Goal: Task Accomplishment & Management: Complete application form

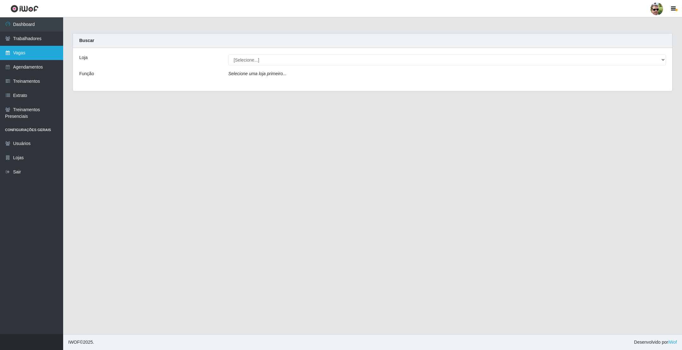
click at [33, 50] on link "Vagas" at bounding box center [31, 53] width 63 height 14
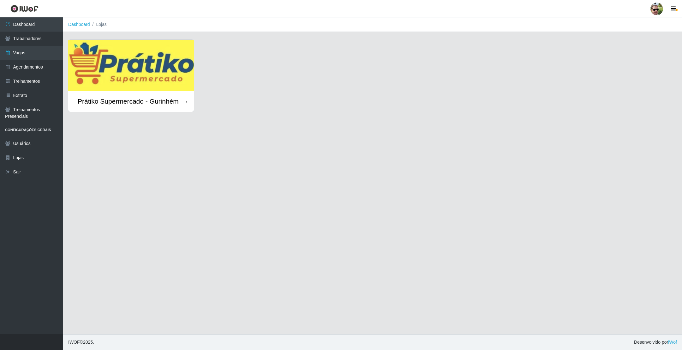
click at [157, 53] on img at bounding box center [131, 65] width 126 height 51
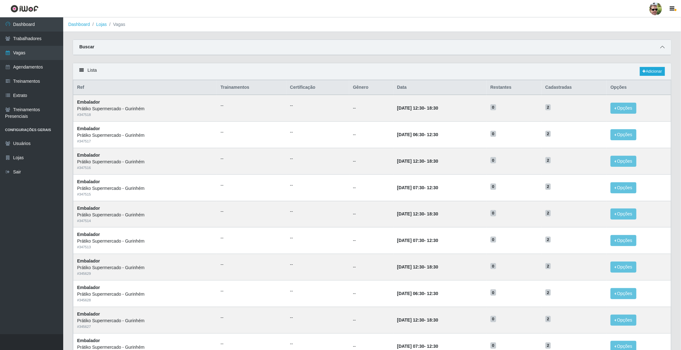
click at [659, 47] on span at bounding box center [662, 47] width 8 height 7
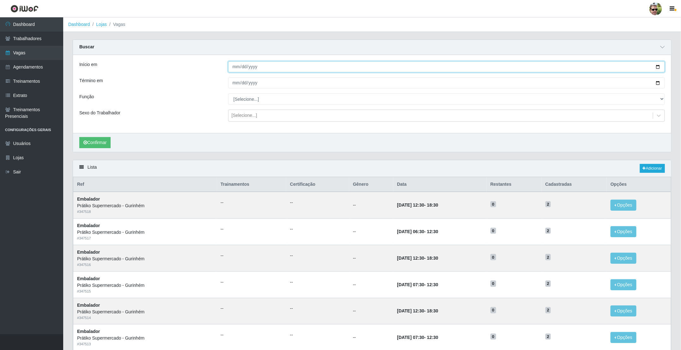
click at [653, 68] on input "Início em" at bounding box center [446, 66] width 437 height 11
click at [658, 67] on input "Início em" at bounding box center [446, 66] width 437 height 11
type input "[DATE]"
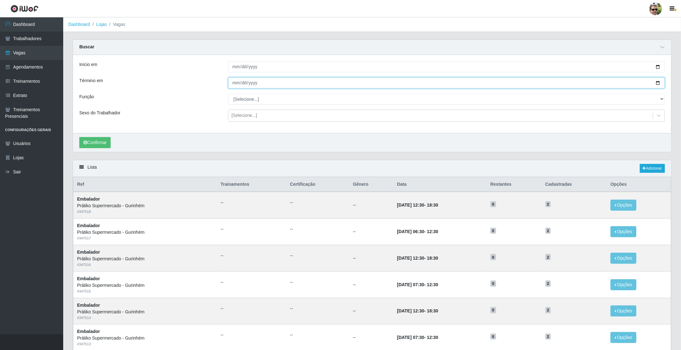
click at [656, 84] on input "Término em" at bounding box center [446, 82] width 437 height 11
type input "[DATE]"
click at [244, 103] on select "[Selecione...] Auxiliar de entrega + Auxiliar de entrega ++ Embalador Embalador…" at bounding box center [446, 99] width 437 height 11
select select "1"
click at [228, 94] on select "[Selecione...] Auxiliar de entrega + Auxiliar de entrega ++ Embalador Embalador…" at bounding box center [446, 99] width 437 height 11
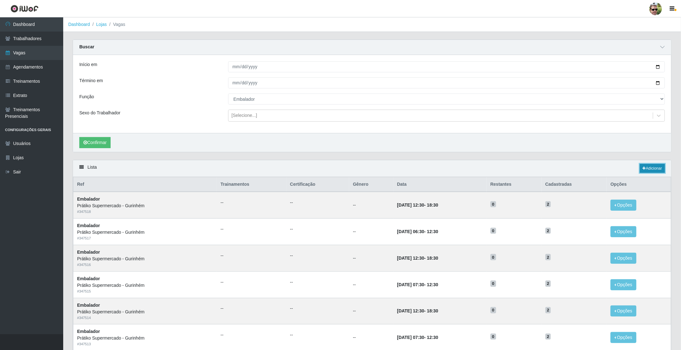
click at [651, 171] on link "Adicionar" at bounding box center [652, 168] width 25 height 9
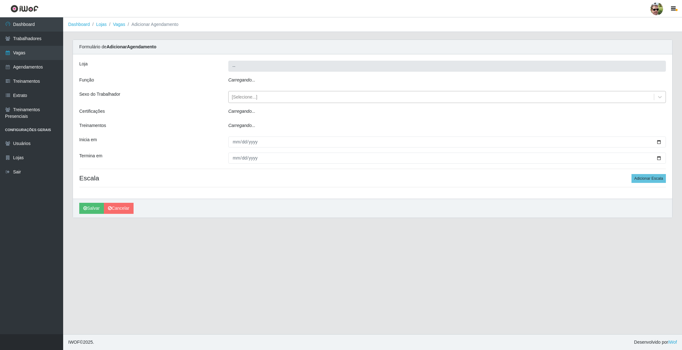
type input "Prátiko Supermercado - Gurinhém"
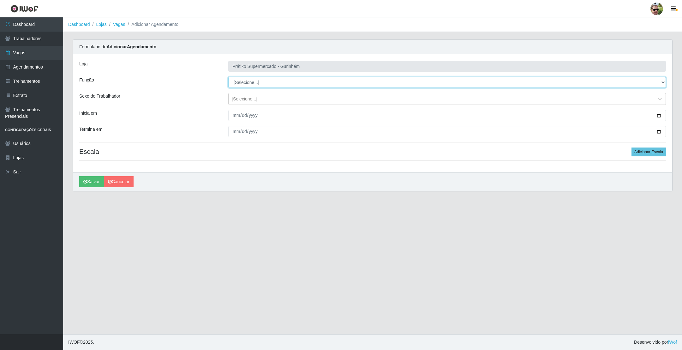
click at [251, 84] on select "[Selecione...] Auxiliar de entrega + Auxiliar de entrega ++ Embalador Embalador…" at bounding box center [447, 82] width 438 height 11
select select "1"
click at [228, 77] on select "[Selecione...] Auxiliar de entrega + Auxiliar de entrega ++ Embalador Embalador…" at bounding box center [447, 82] width 438 height 11
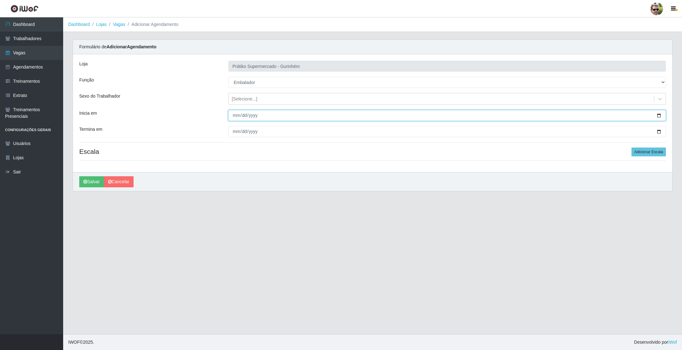
click at [659, 116] on input "Inicia em" at bounding box center [447, 115] width 438 height 11
type input "[DATE]"
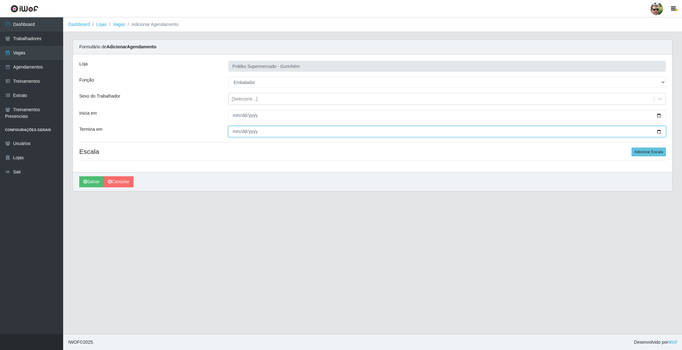
click at [660, 132] on input "Termina em" at bounding box center [447, 131] width 438 height 11
type input "[DATE]"
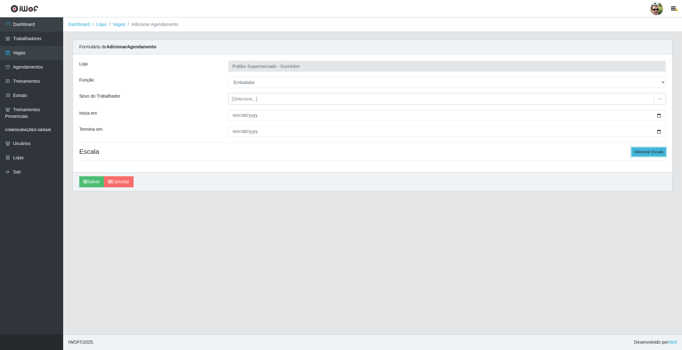
click at [646, 153] on button "Adicionar Escala" at bounding box center [649, 152] width 34 height 9
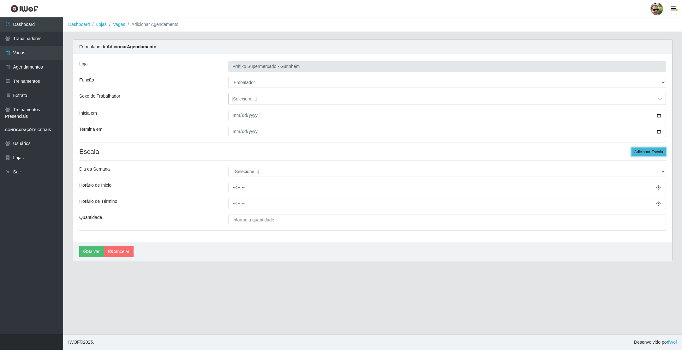
click at [648, 153] on button "Adicionar Escala" at bounding box center [649, 152] width 34 height 9
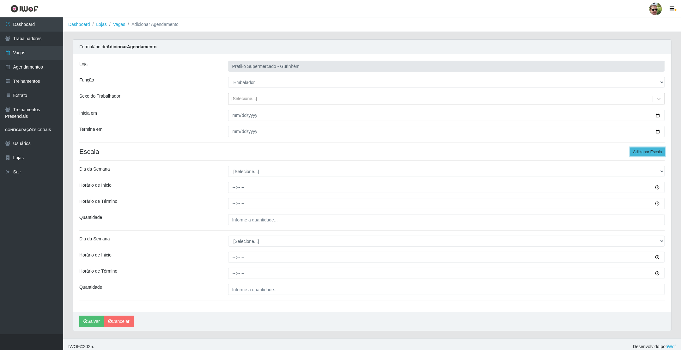
click at [648, 153] on button "Adicionar Escala" at bounding box center [647, 152] width 34 height 9
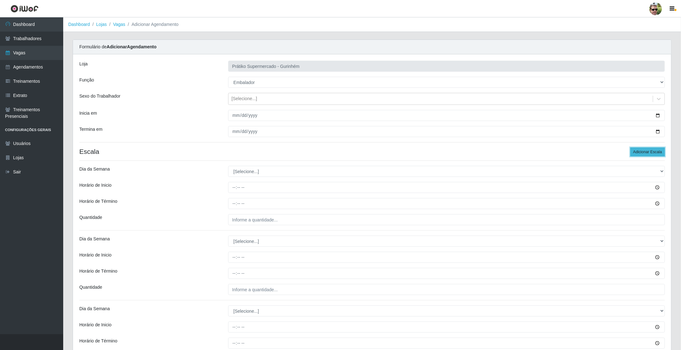
click at [648, 153] on button "Adicionar Escala" at bounding box center [647, 152] width 34 height 9
click at [648, 154] on button "Adicionar Escala" at bounding box center [647, 152] width 34 height 9
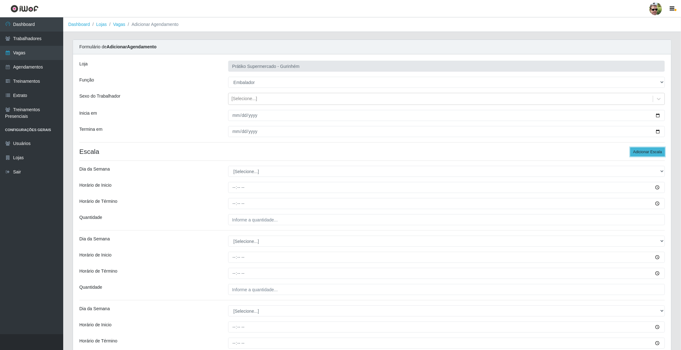
click at [648, 154] on button "Adicionar Escala" at bounding box center [647, 152] width 34 height 9
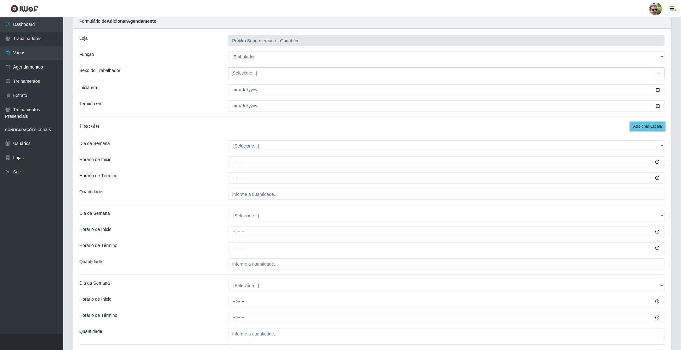
scroll to position [47, 0]
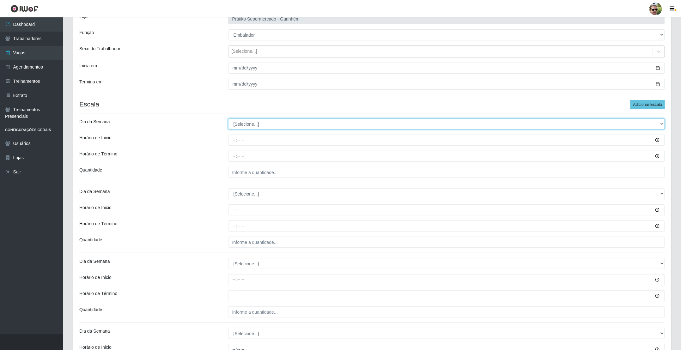
click at [274, 126] on select "[Selecione...] Segunda Terça Quarta Quinta Sexta Sábado Domingo" at bounding box center [446, 123] width 437 height 11
select select "2"
click at [228, 119] on select "[Selecione...] Segunda Terça Quarta Quinta Sexta Sábado Domingo" at bounding box center [446, 123] width 437 height 11
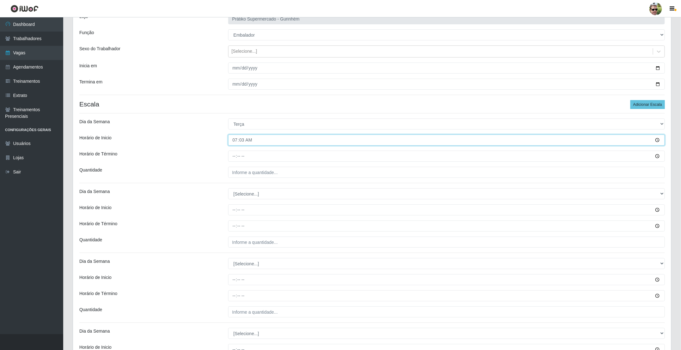
type input "07:30"
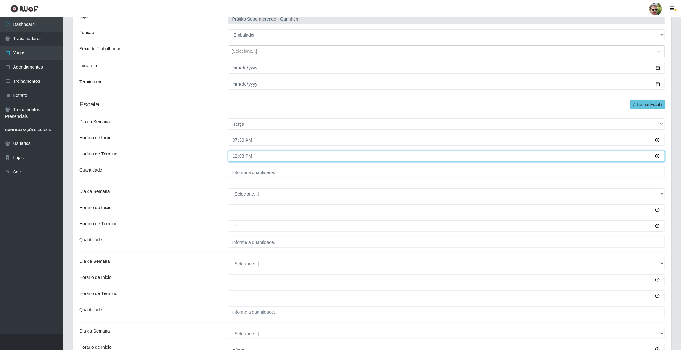
type input "12:30"
type input "2__"
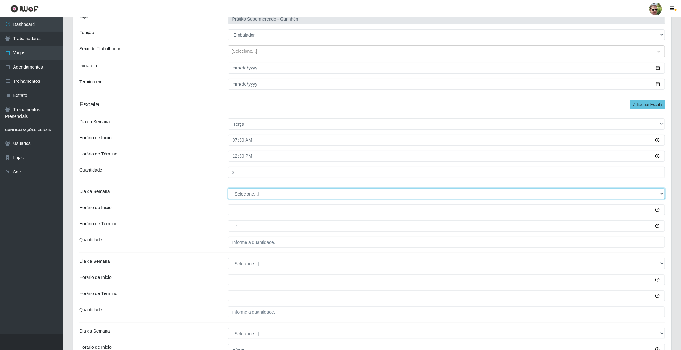
select select "2"
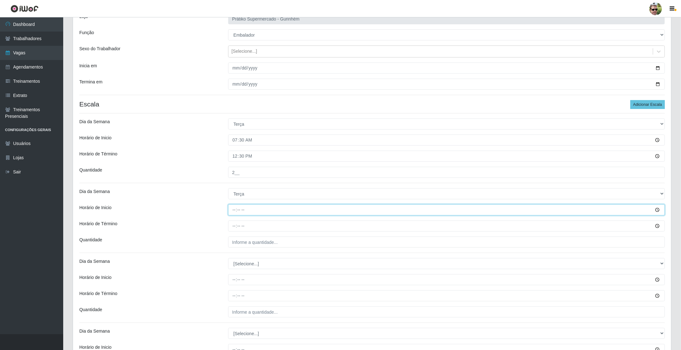
type input "13:00"
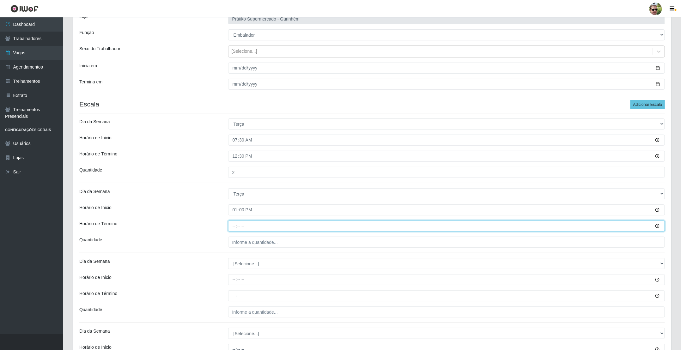
type input "18:00"
type input "2__"
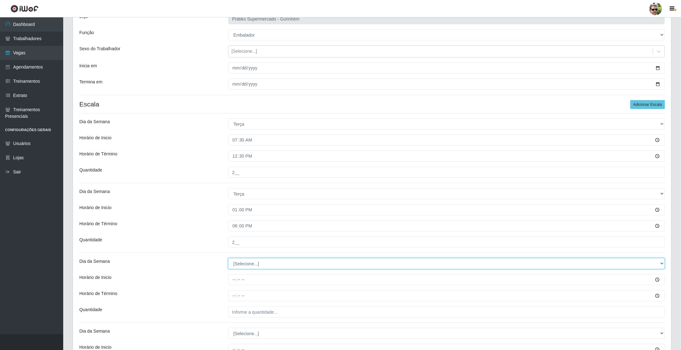
select select "3"
type input "07:30"
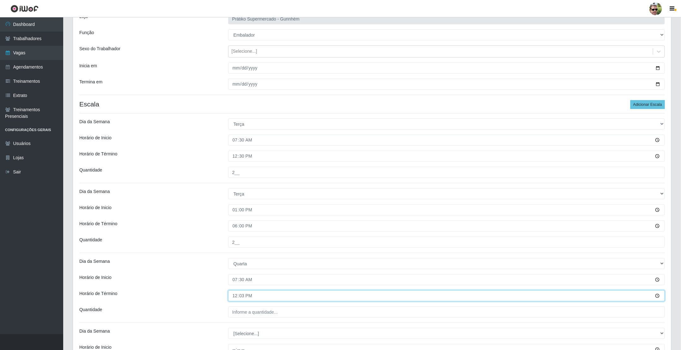
type input "12:30"
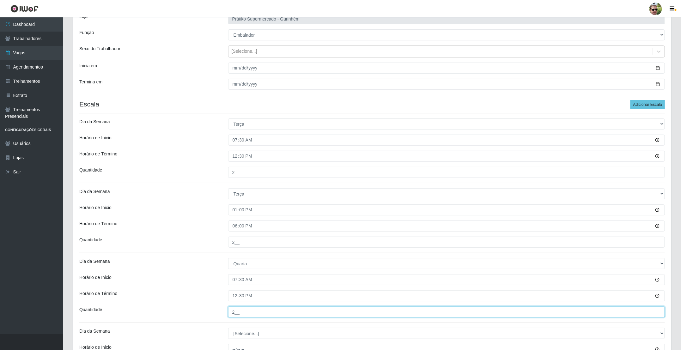
type input "2__"
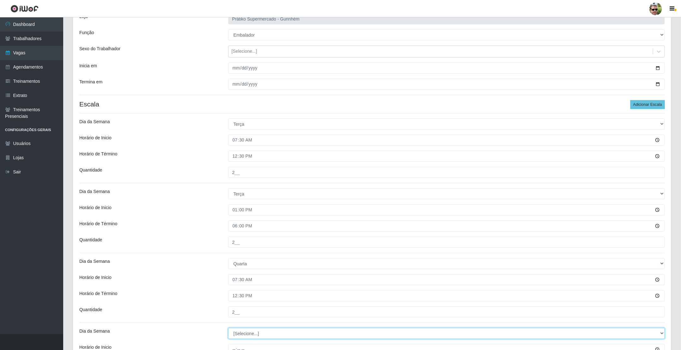
scroll to position [95, 0]
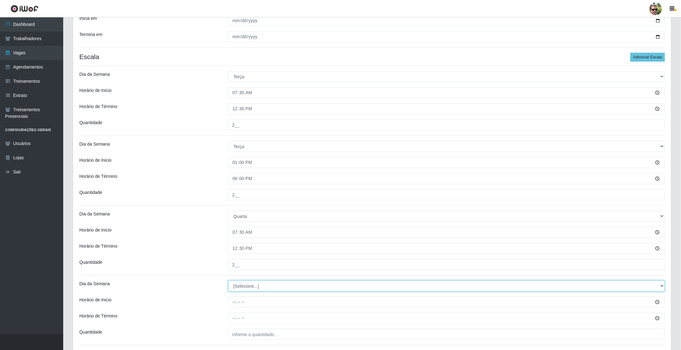
select select "3"
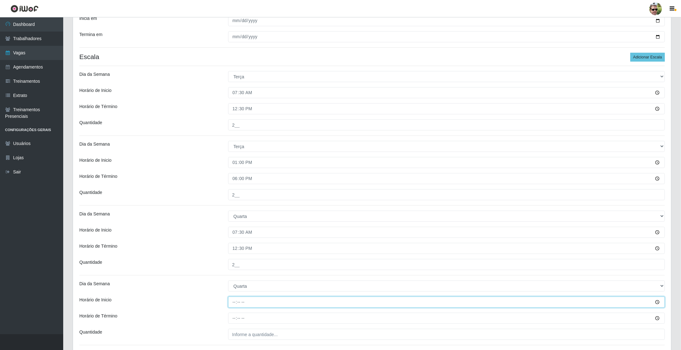
type input "13:00"
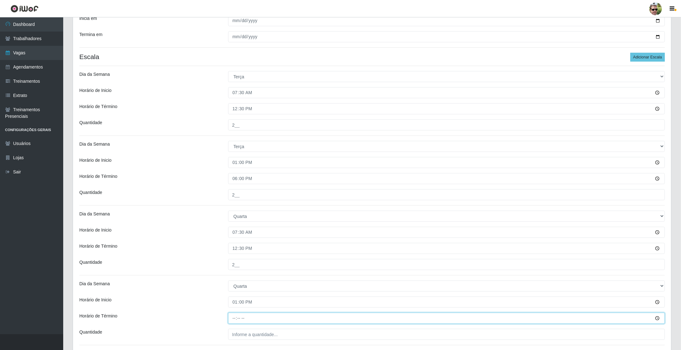
type input "18:00"
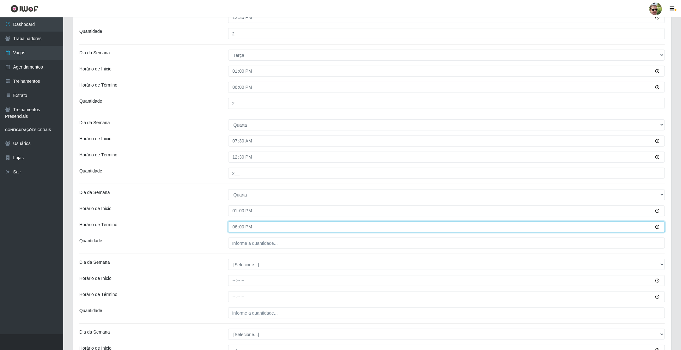
scroll to position [190, 0]
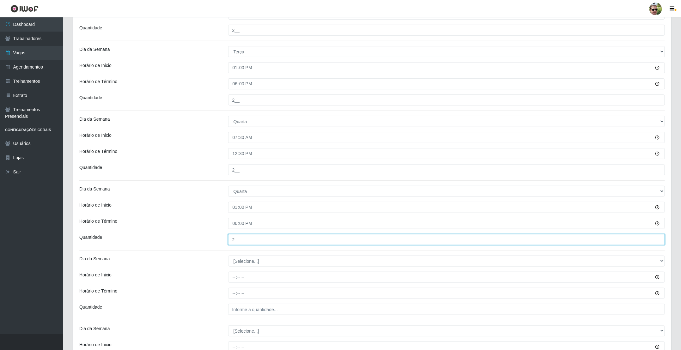
type input "2__"
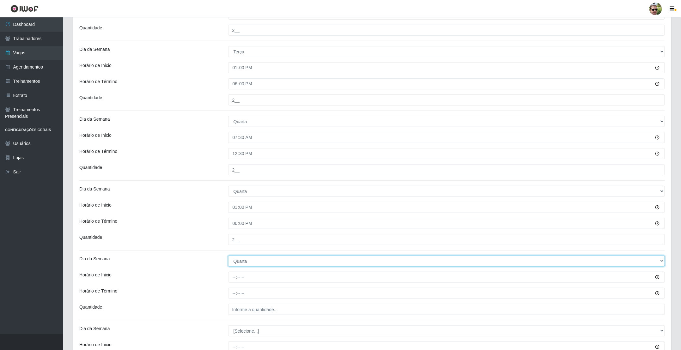
select select "4"
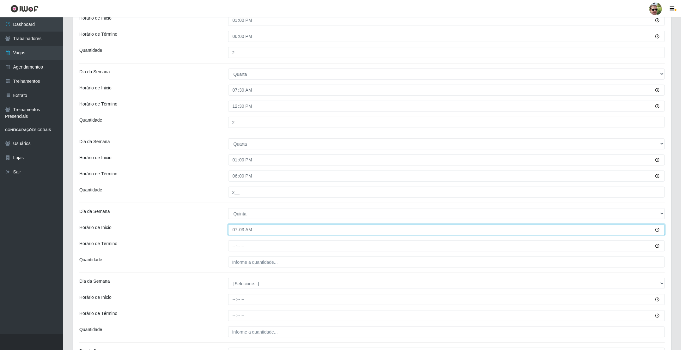
type input "07:30"
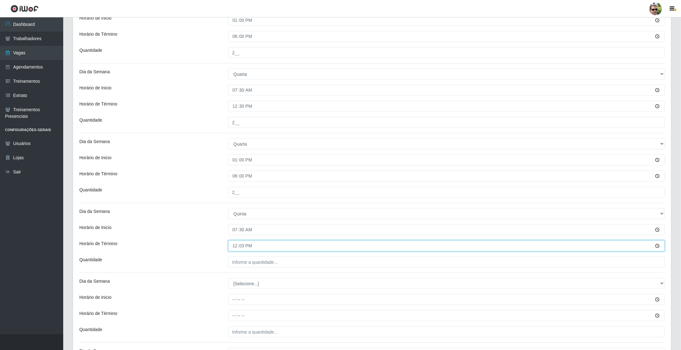
type input "12:30"
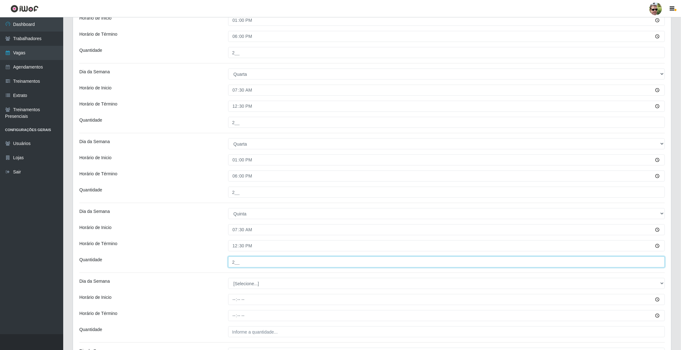
type input "2__"
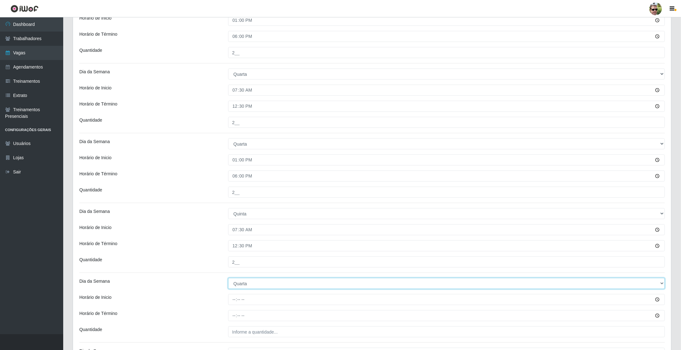
select select "4"
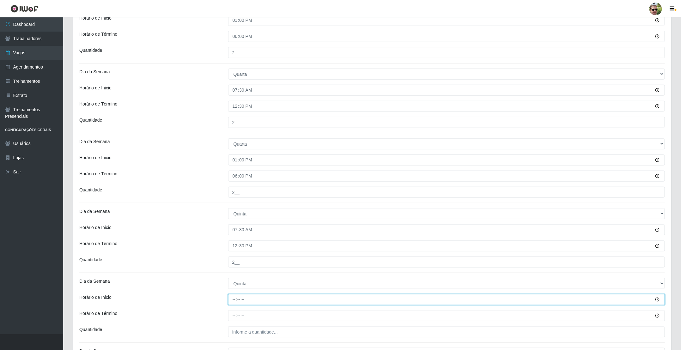
type input "13:00"
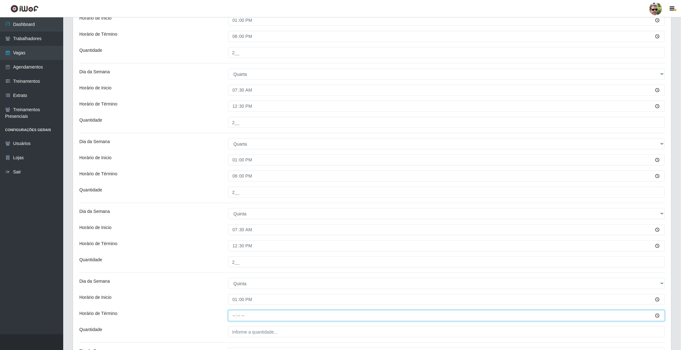
type input "18:00"
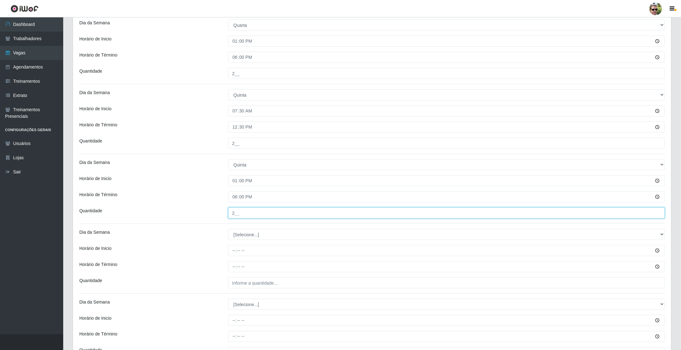
scroll to position [379, 0]
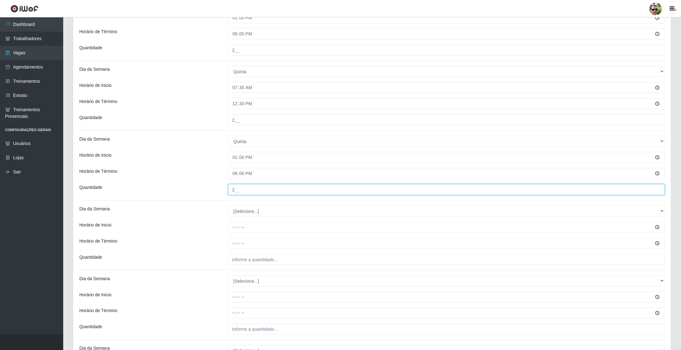
type input "2__"
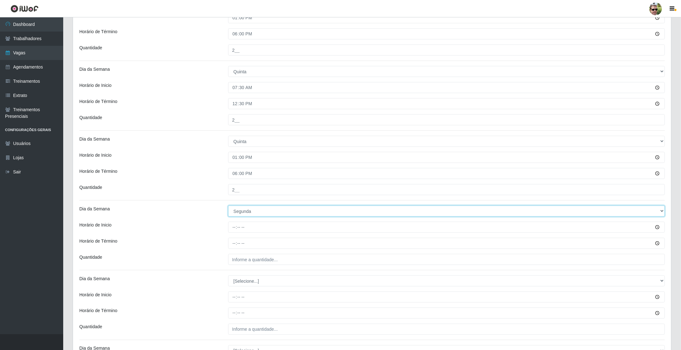
select select "5"
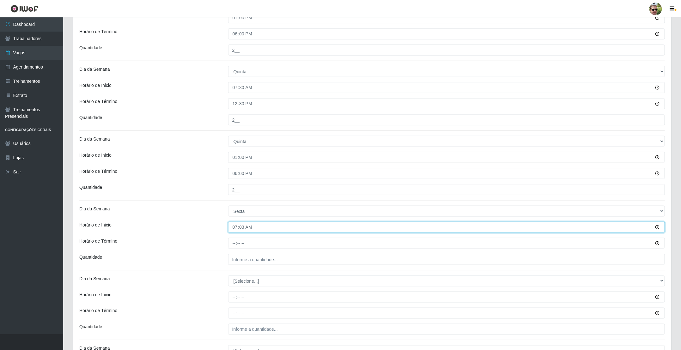
type input "07:30"
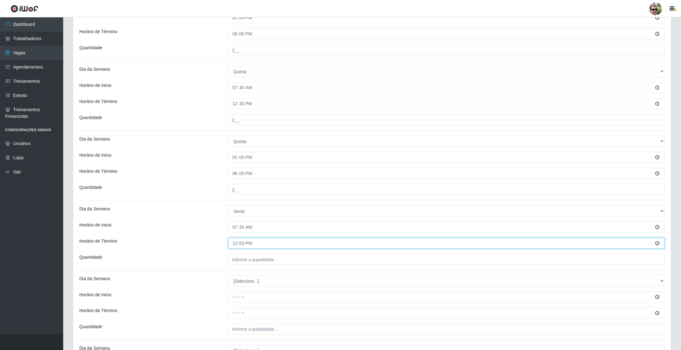
type input "12:30"
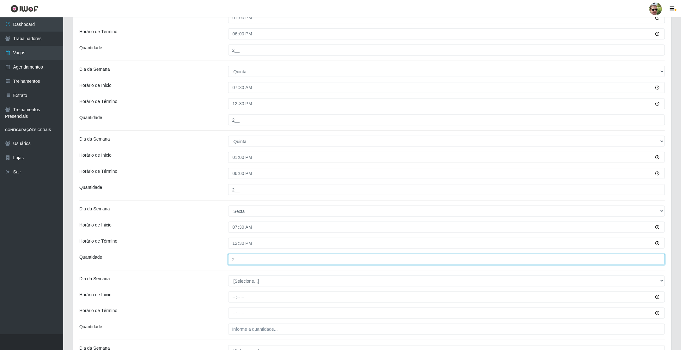
type input "2__"
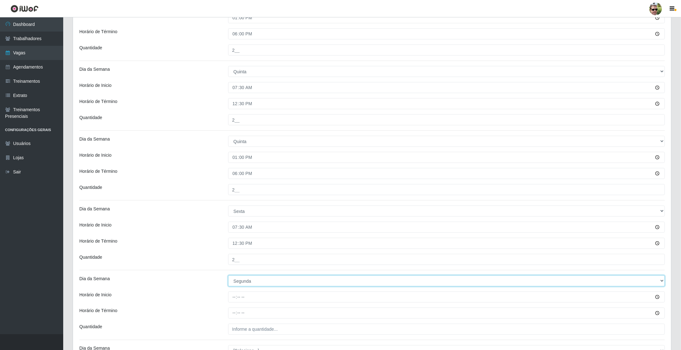
select select "5"
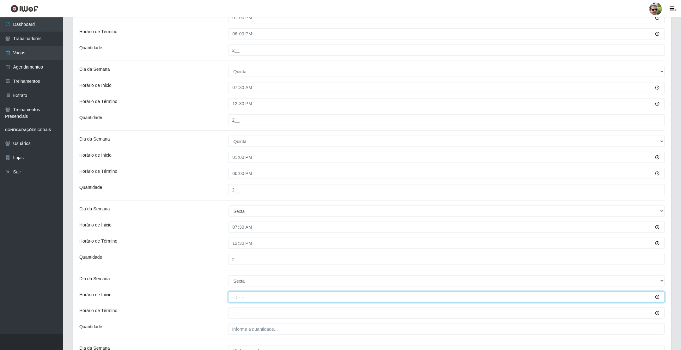
type input "13:00"
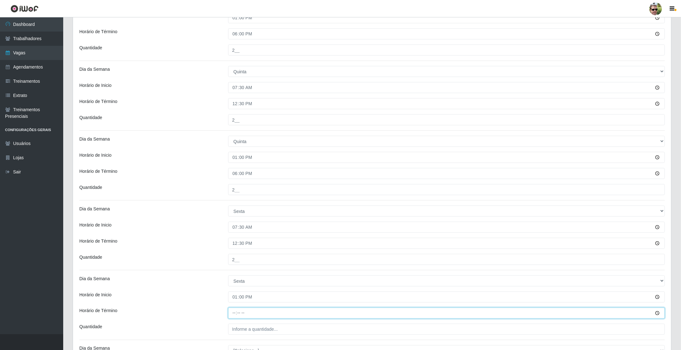
type input "18:00"
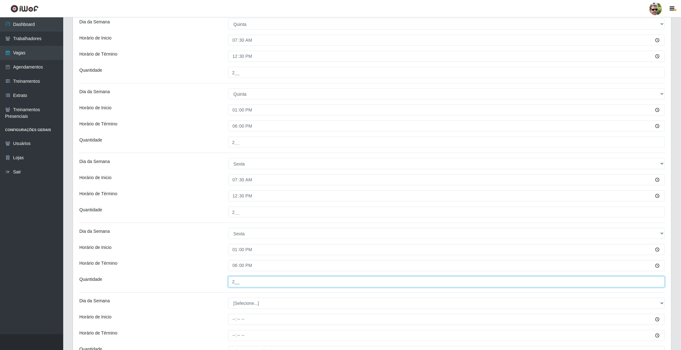
type input "2__"
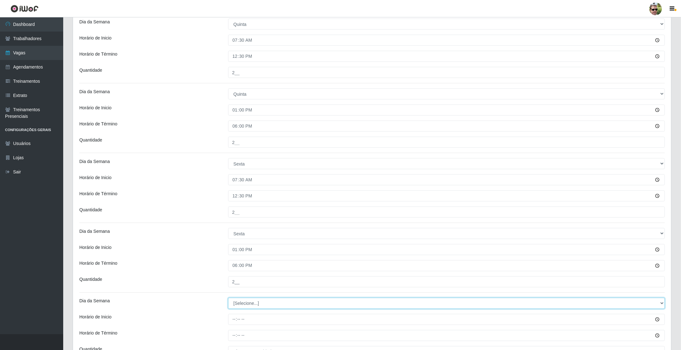
scroll to position [474, 0]
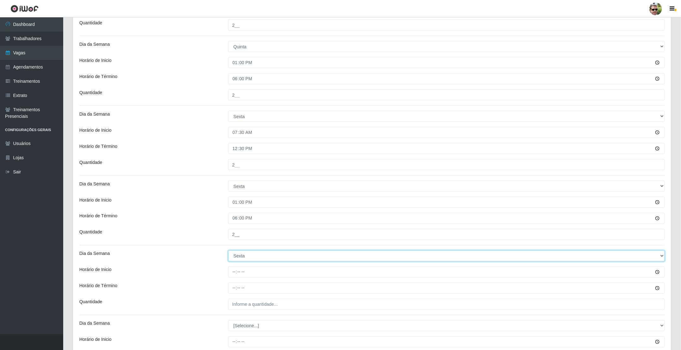
select select "6"
type input "06:30"
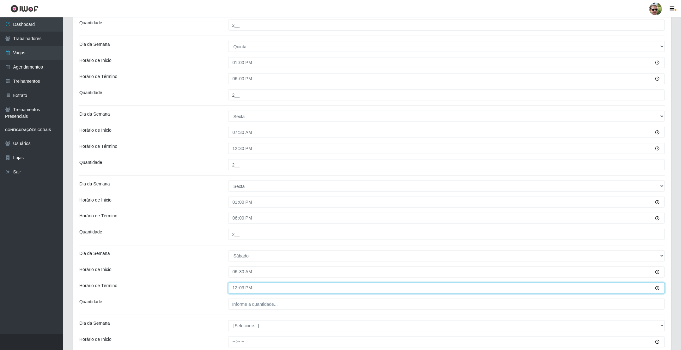
type input "12:30"
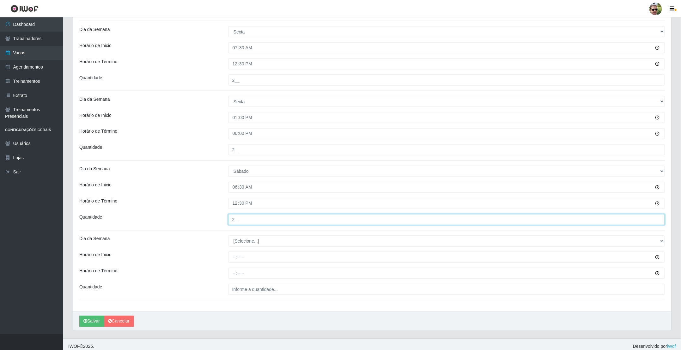
scroll to position [566, 0]
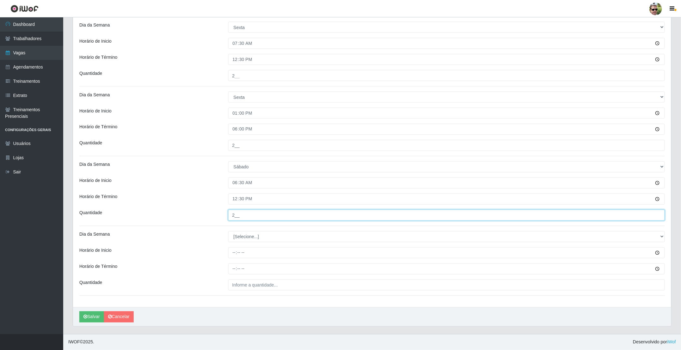
type input "2__"
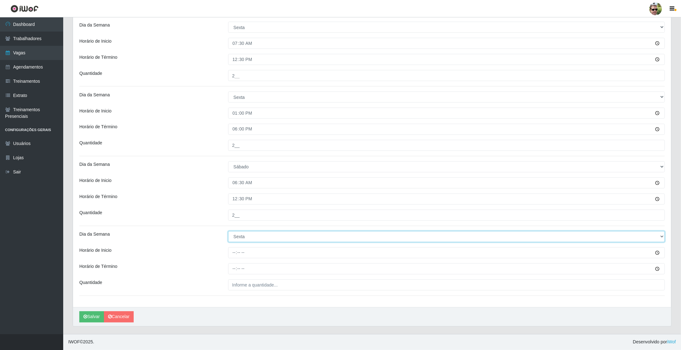
select select "6"
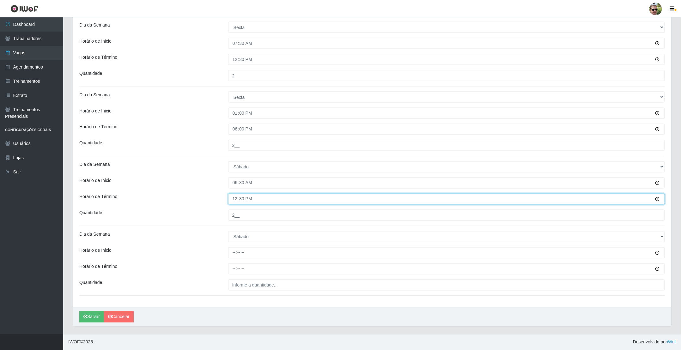
click at [270, 197] on input "12:30" at bounding box center [446, 199] width 437 height 11
type input "12:00"
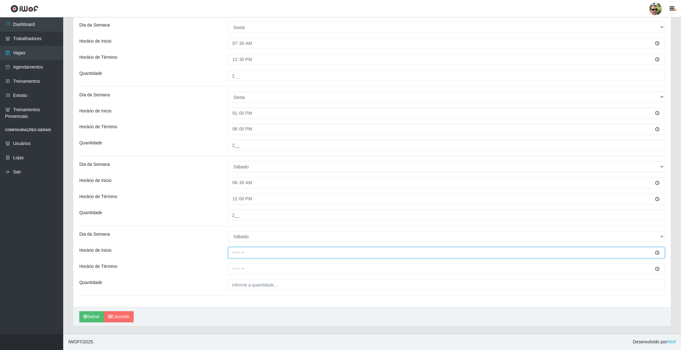
click at [254, 249] on input "Horário de Inicio" at bounding box center [446, 252] width 437 height 11
type input "12:00"
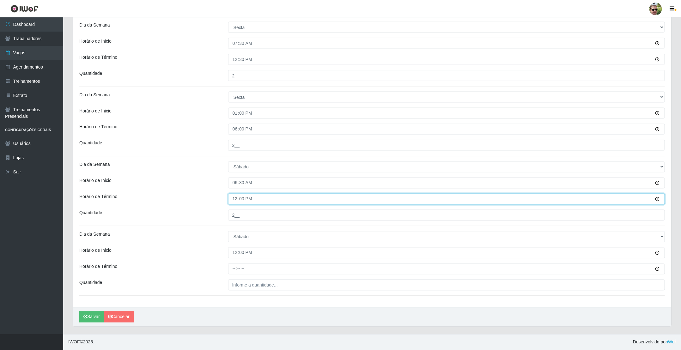
click at [247, 199] on input "12:00" at bounding box center [446, 199] width 437 height 11
type input "12:30"
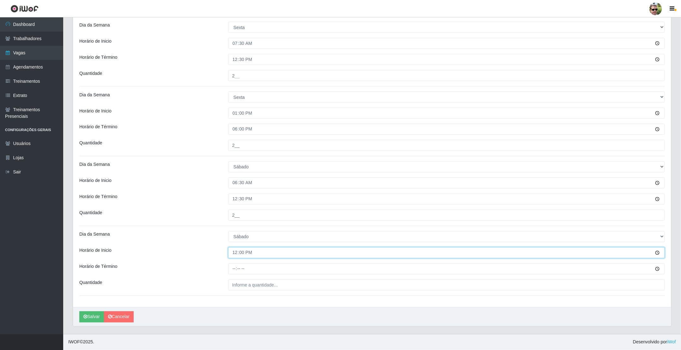
click at [261, 248] on input "12:00" at bounding box center [446, 252] width 437 height 11
type input "13:00"
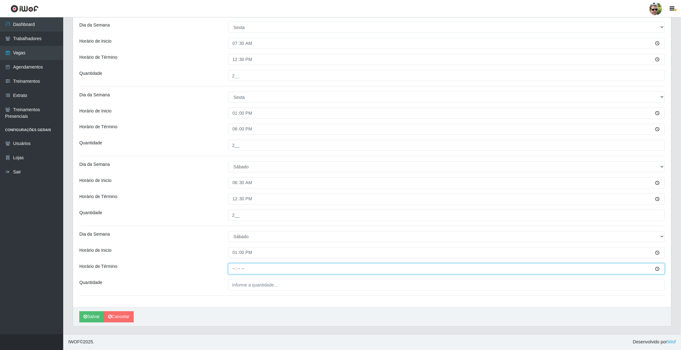
type input "18:00"
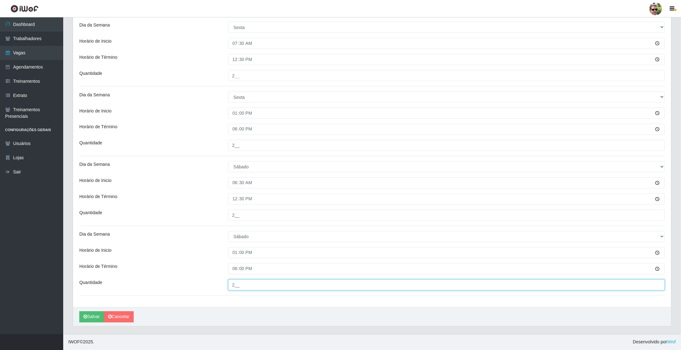
type input "2__"
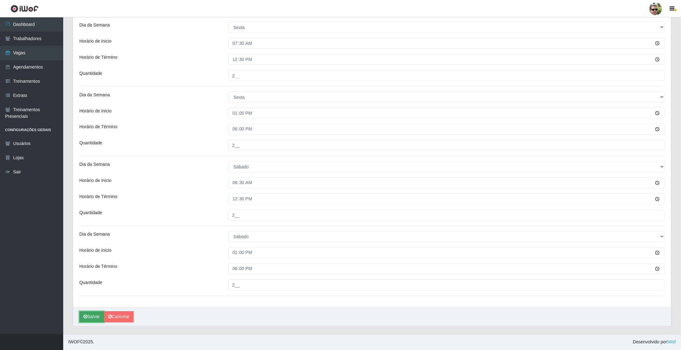
click at [92, 315] on button "Salvar" at bounding box center [91, 317] width 25 height 11
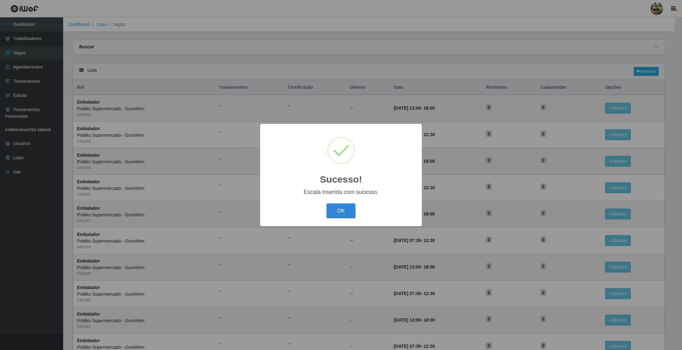
click at [327, 203] on button "OK" at bounding box center [341, 210] width 29 height 15
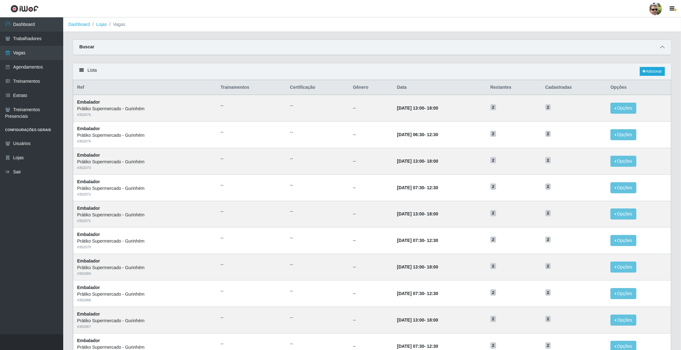
click at [662, 47] on icon at bounding box center [662, 47] width 4 height 4
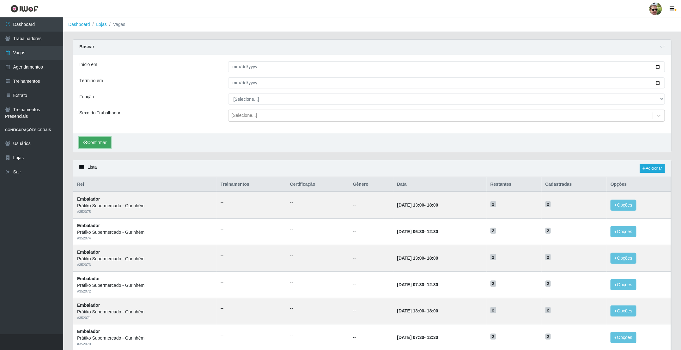
click at [95, 143] on button "Confirmar" at bounding box center [94, 142] width 31 height 11
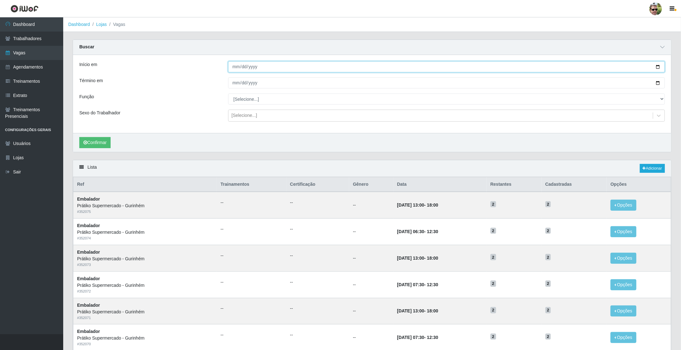
click at [655, 68] on input "Início em" at bounding box center [446, 66] width 437 height 11
type input "[DATE]"
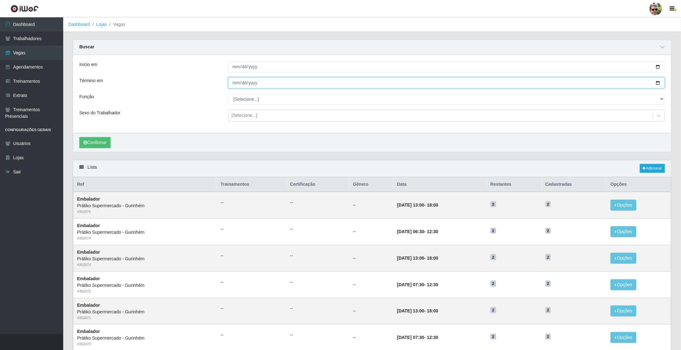
click at [662, 85] on input "Término em" at bounding box center [446, 82] width 437 height 11
click at [658, 83] on input "Término em" at bounding box center [446, 82] width 437 height 11
type input "[DATE]"
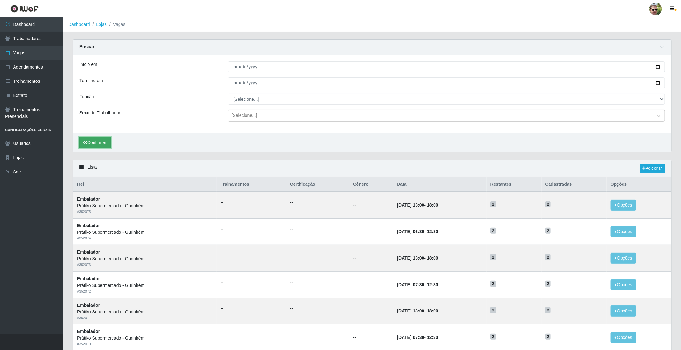
click at [98, 141] on button "Confirmar" at bounding box center [94, 142] width 31 height 11
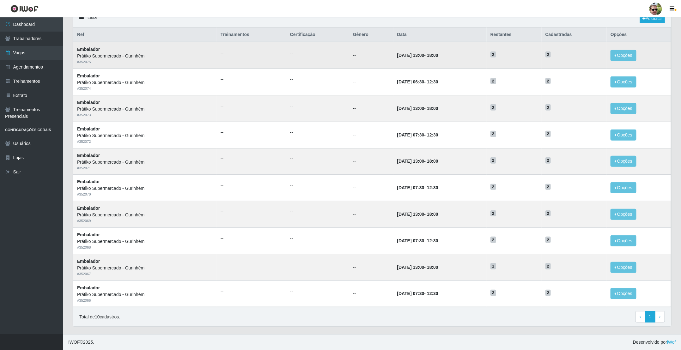
scroll to position [154, 0]
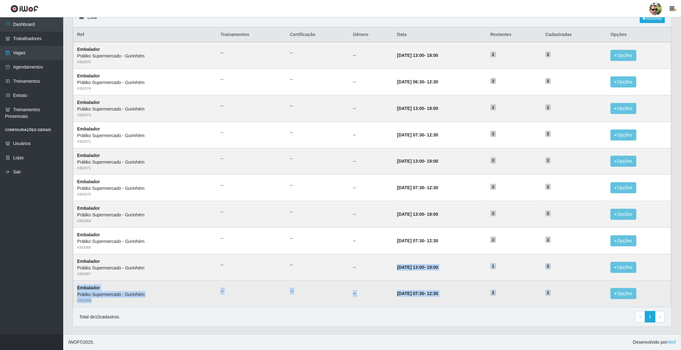
drag, startPoint x: 385, startPoint y: 268, endPoint x: 573, endPoint y: 290, distance: 189.7
click at [573, 290] on tbody "Embalador Prátiko Supermercado - Gurinhém # 352075 -- -- -- [DATE] 13:00 - 18:0…" at bounding box center [372, 174] width 598 height 265
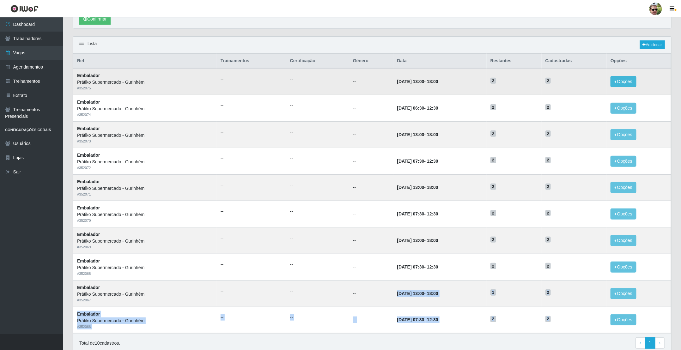
scroll to position [106, 0]
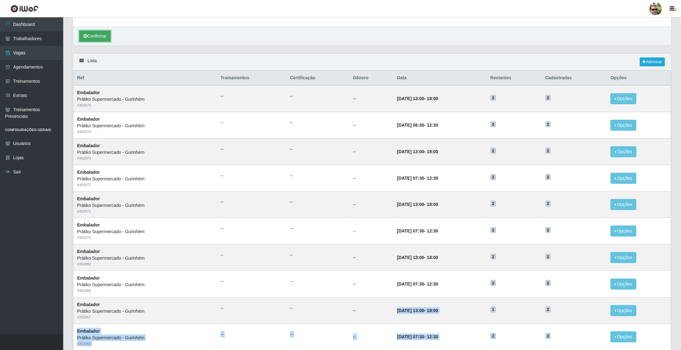
click at [96, 41] on button "Confirmar" at bounding box center [94, 36] width 31 height 11
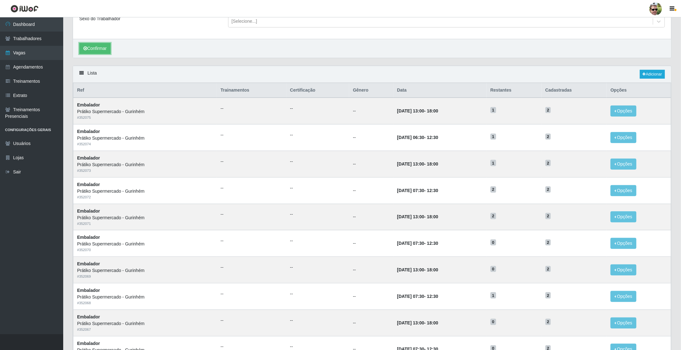
scroll to position [59, 0]
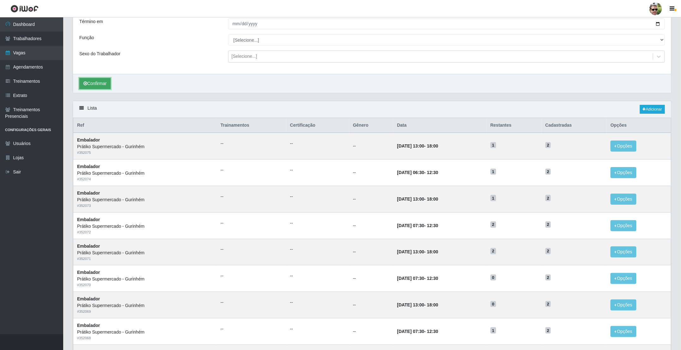
click at [93, 85] on button "Confirmar" at bounding box center [94, 83] width 31 height 11
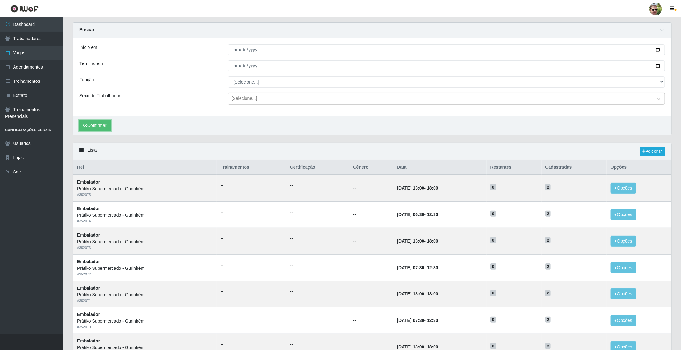
scroll to position [0, 0]
